Goal: Task Accomplishment & Management: Use online tool/utility

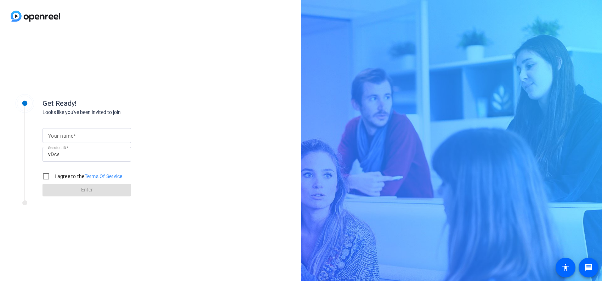
click at [112, 131] on input "Your name" at bounding box center [86, 135] width 77 height 9
type input "[PERSON_NAME]"
click at [44, 174] on input "I agree to the Terms Of Service" at bounding box center [46, 176] width 14 height 14
checkbox input "true"
click at [75, 188] on span at bounding box center [87, 190] width 89 height 17
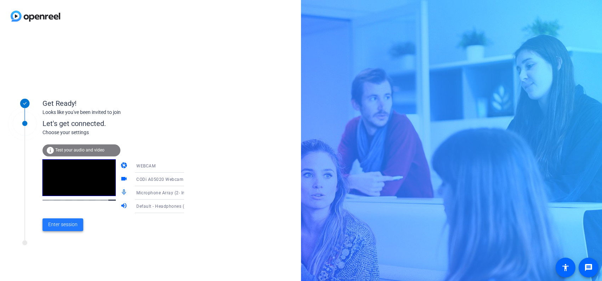
click at [62, 223] on span "Enter session" at bounding box center [62, 224] width 29 height 7
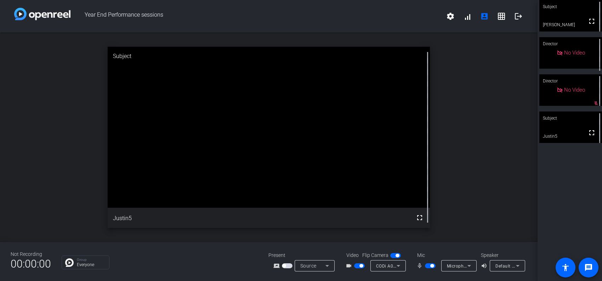
click at [466, 113] on div "open_in_new Subject fullscreen Justin5" at bounding box center [269, 138] width 538 height 210
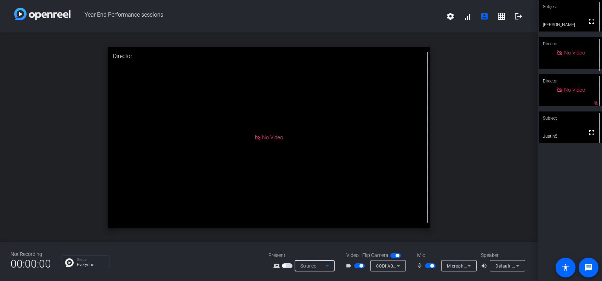
click at [326, 263] on icon at bounding box center [327, 266] width 9 height 9
click at [312, 237] on span "Screen Sharing" at bounding box center [313, 239] width 30 height 9
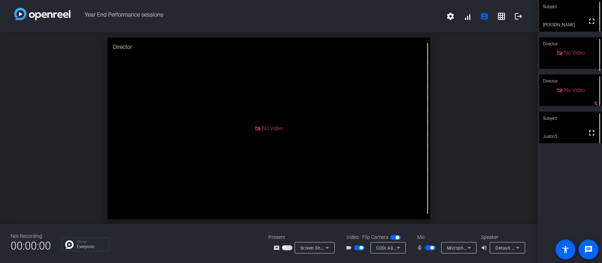
drag, startPoint x: 588, startPoint y: 22, endPoint x: 588, endPoint y: 64, distance: 42.9
click at [588, 22] on mat-icon "fullscreen" at bounding box center [592, 21] width 9 height 9
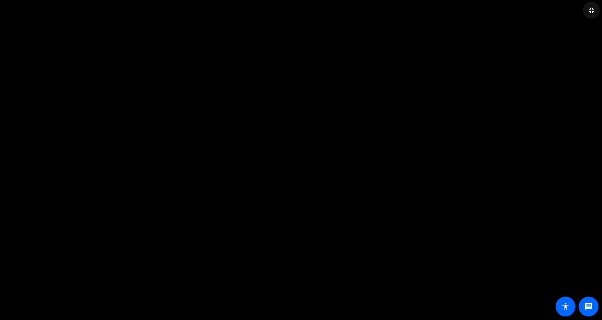
click at [587, 6] on mat-icon "fullscreen_exit" at bounding box center [591, 10] width 9 height 9
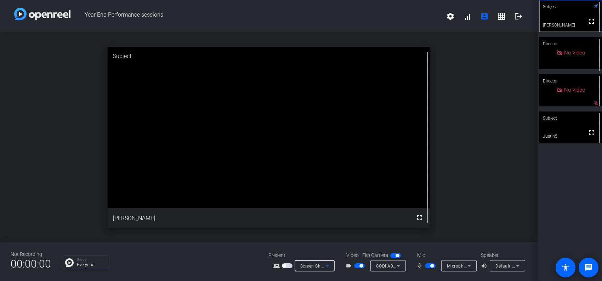
click at [306, 263] on span "Screen Sharing" at bounding box center [315, 266] width 31 height 6
click at [315, 235] on span "Screen Sharing" at bounding box center [313, 239] width 30 height 9
click at [321, 265] on span "Screen Sharing" at bounding box center [315, 266] width 31 height 6
click at [323, 251] on span "Upload Presentation" at bounding box center [319, 253] width 42 height 9
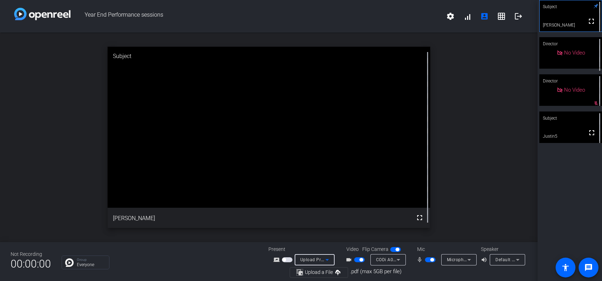
click at [322, 257] on span "Upload Presentation" at bounding box center [321, 260] width 43 height 6
click at [316, 226] on mat-option "Screen Sharing" at bounding box center [320, 233] width 50 height 14
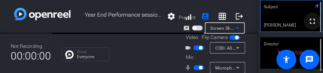
click at [308, 23] on mat-icon "fullscreen" at bounding box center [312, 21] width 9 height 9
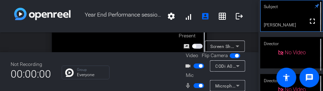
click at [188, 5] on div "Year End Performance sessions settings signal_cellular_alt account_box grid_on …" at bounding box center [129, 16] width 258 height 33
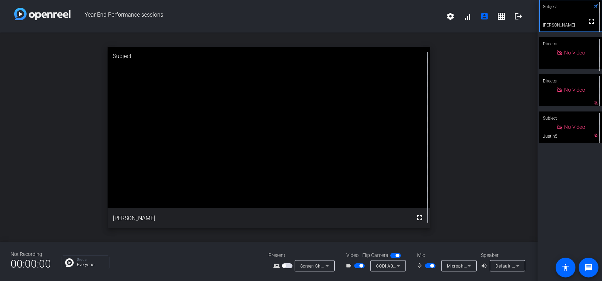
click at [314, 267] on span "Screen Sharing" at bounding box center [315, 266] width 31 height 6
click at [315, 252] on span "Upload Presentation" at bounding box center [319, 253] width 42 height 9
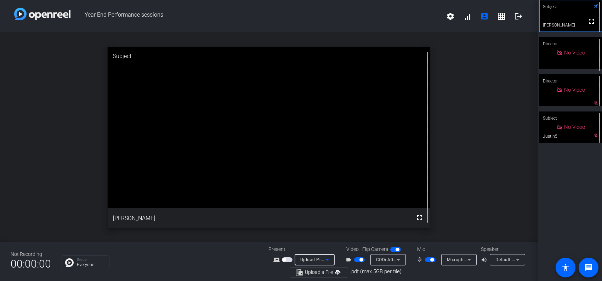
click at [315, 258] on span "Upload Presentation" at bounding box center [321, 260] width 43 height 6
click at [326, 233] on span "Screen Sharing" at bounding box center [313, 233] width 30 height 9
